Goal: Book appointment/travel/reservation

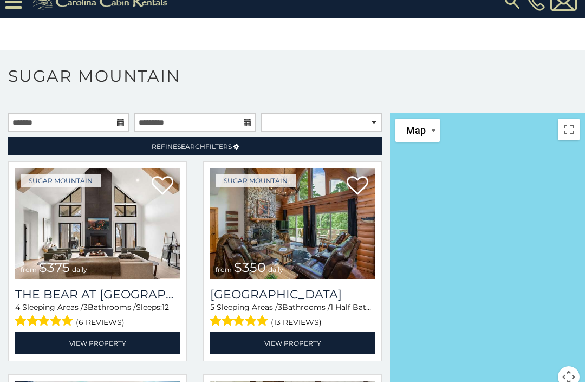
scroll to position [30, 0]
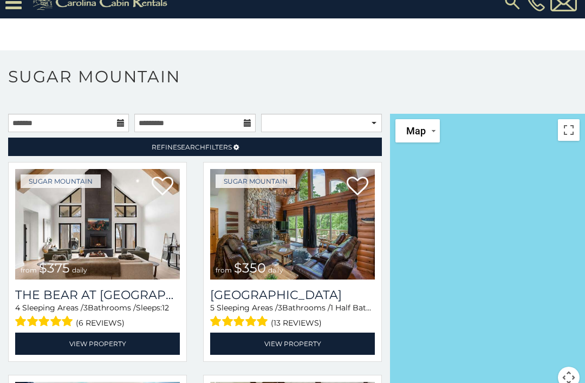
click at [571, 119] on button "Toggle fullscreen view" at bounding box center [568, 130] width 22 height 22
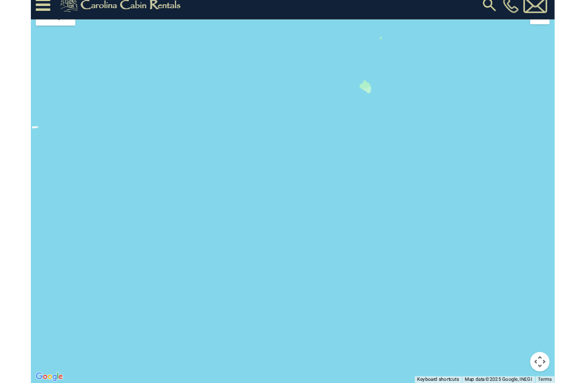
scroll to position [4, 0]
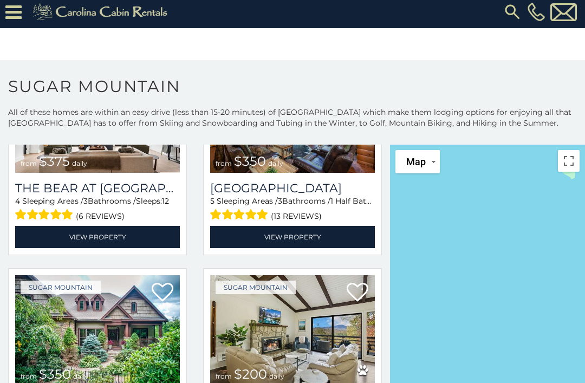
click at [21, 15] on icon at bounding box center [13, 12] width 16 height 19
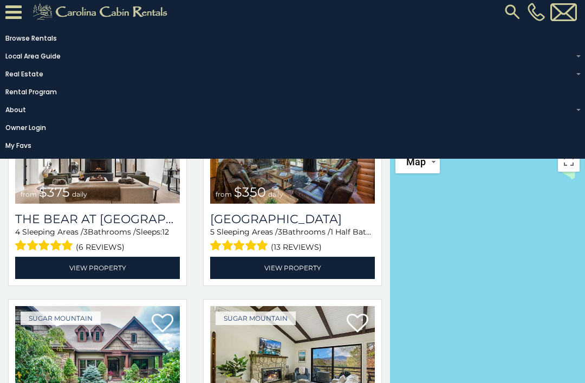
scroll to position [106, 0]
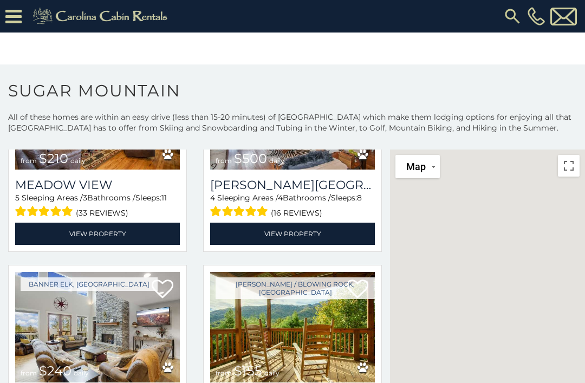
scroll to position [2034, 0]
